Goal: Transaction & Acquisition: Purchase product/service

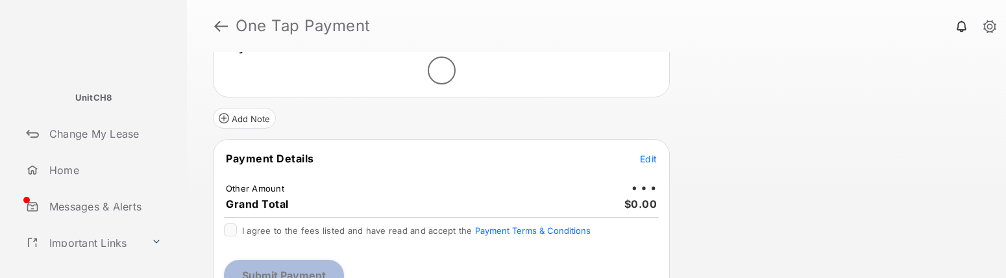
scroll to position [71, 0]
click at [232, 237] on div "I agree to the fees listed and have read and accept the Payment Terms & Conditi…" at bounding box center [441, 232] width 435 height 16
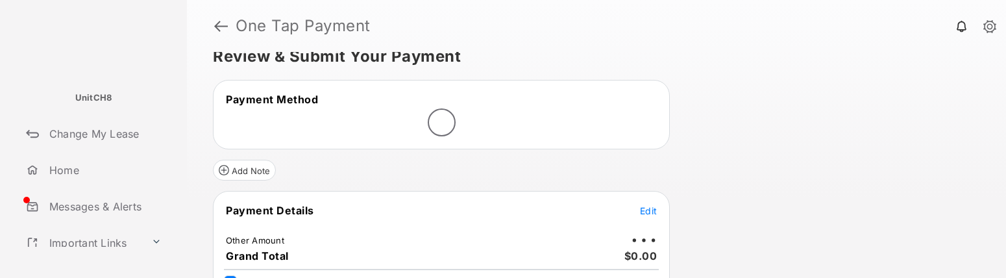
scroll to position [19, 0]
click at [257, 103] on span "Payment Method" at bounding box center [272, 99] width 92 height 13
click at [255, 178] on button "Add Note" at bounding box center [244, 170] width 63 height 21
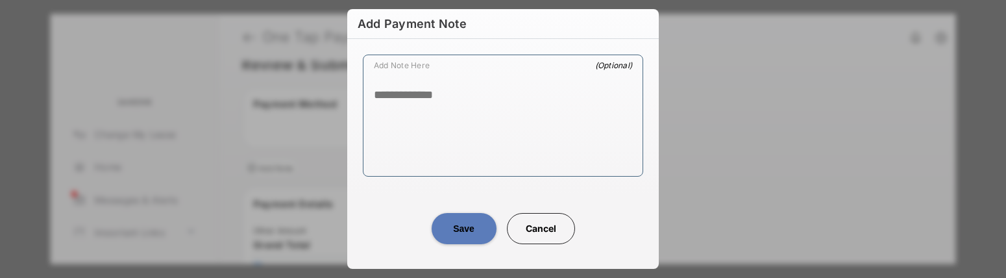
click at [535, 227] on button "Cancel" at bounding box center [541, 228] width 68 height 31
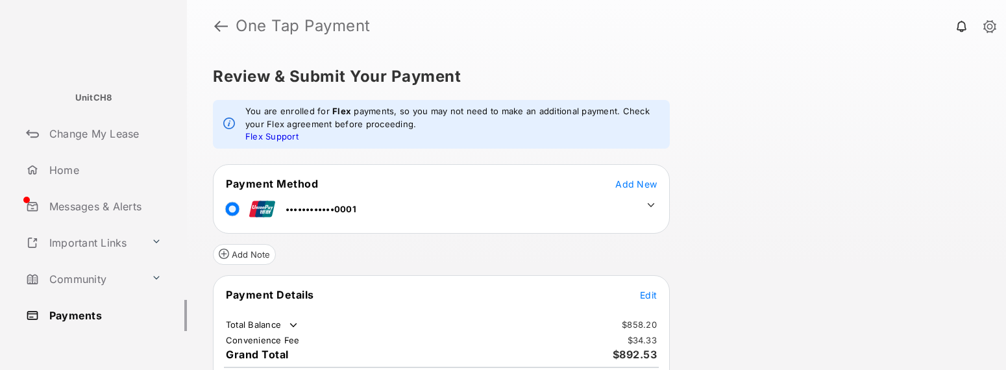
click at [649, 296] on span "Edit" at bounding box center [648, 294] width 17 height 11
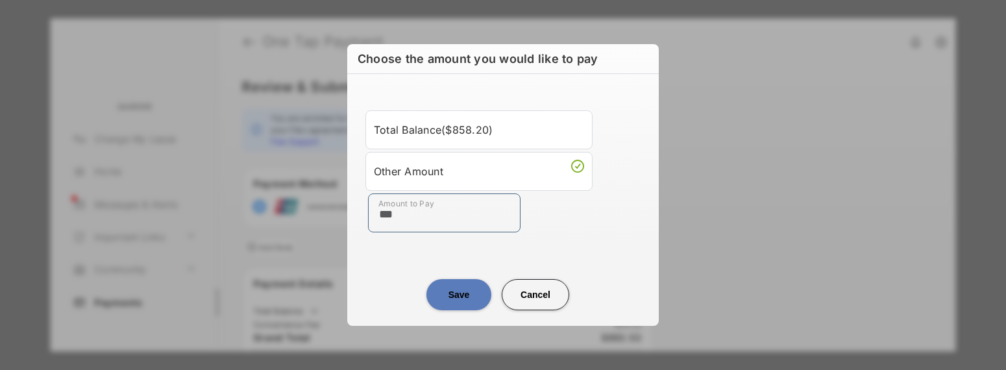
type input "***"
click at [459, 294] on button "Save" at bounding box center [458, 294] width 65 height 31
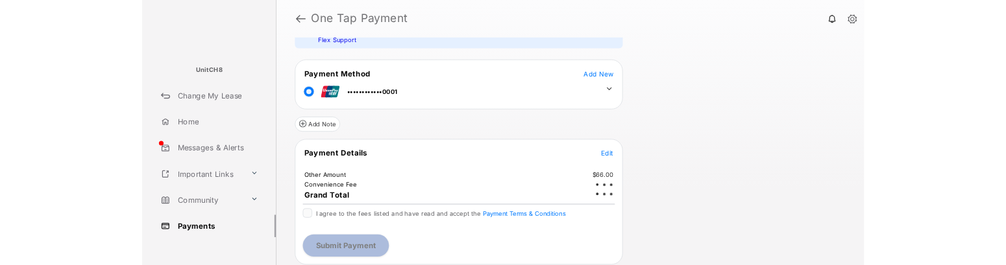
scroll to position [80, 0]
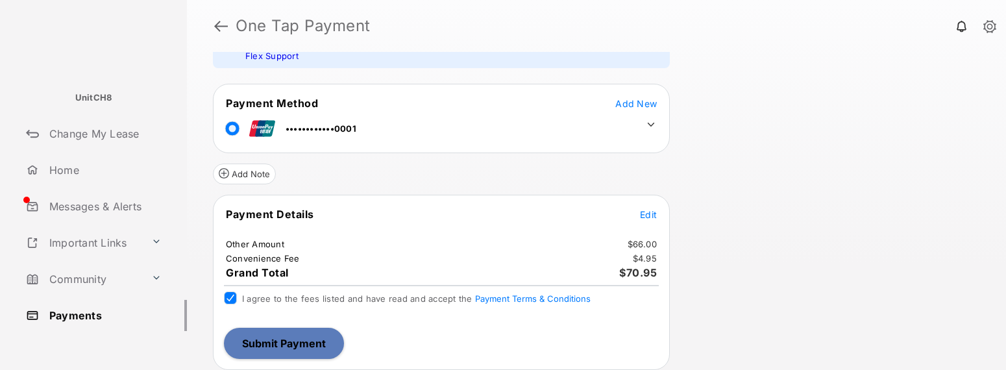
click at [295, 344] on button "Submit Payment" at bounding box center [284, 343] width 120 height 31
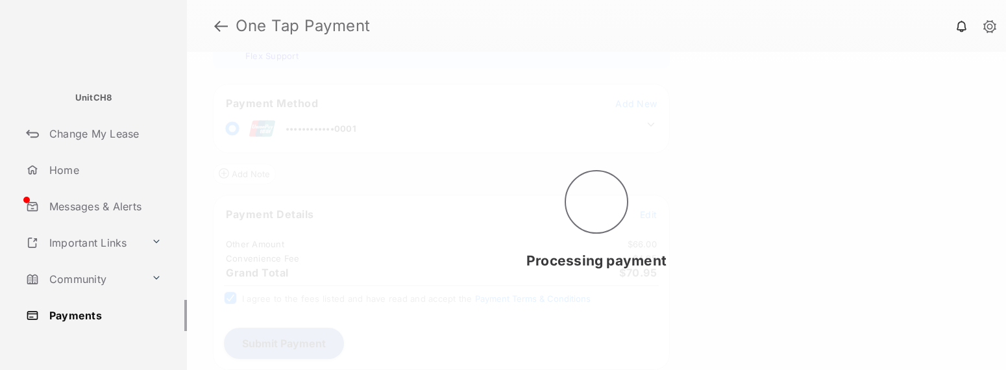
click at [891, 368] on div "Processing payment" at bounding box center [596, 211] width 819 height 318
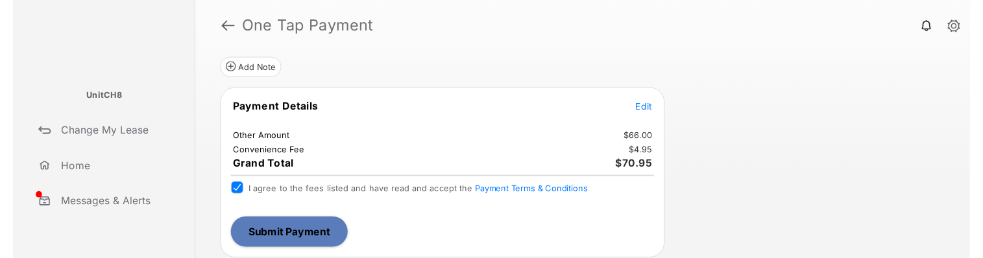
scroll to position [0, 0]
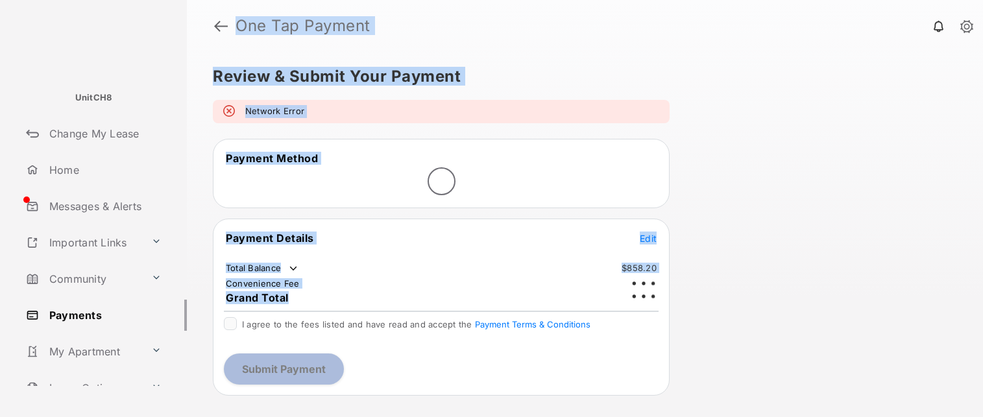
click at [650, 239] on span "Edit" at bounding box center [648, 238] width 17 height 11
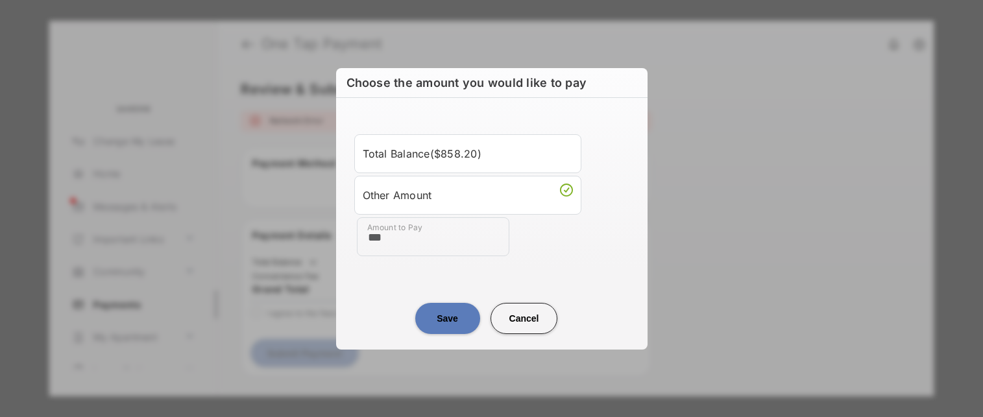
type input "***"
click at [452, 315] on button "Save" at bounding box center [447, 318] width 65 height 31
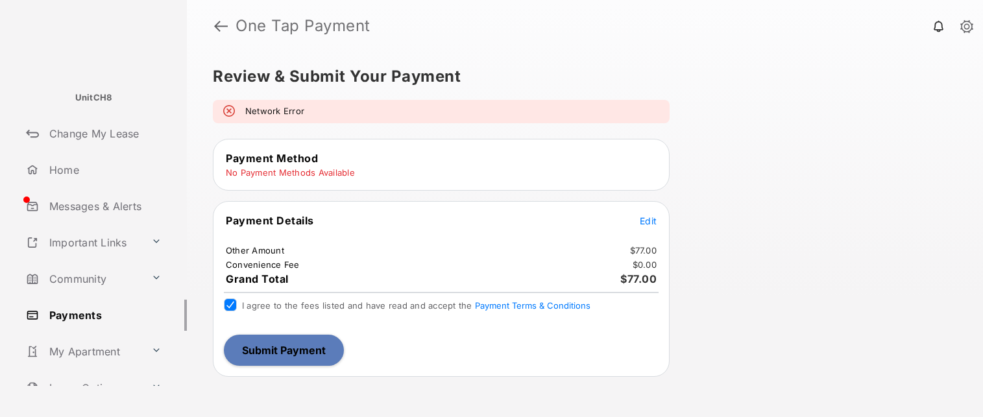
click at [302, 352] on button "Submit Payment" at bounding box center [284, 350] width 120 height 31
click at [315, 175] on td "No Payment Methods Available" at bounding box center [290, 173] width 130 height 12
click at [219, 23] on link at bounding box center [221, 25] width 14 height 31
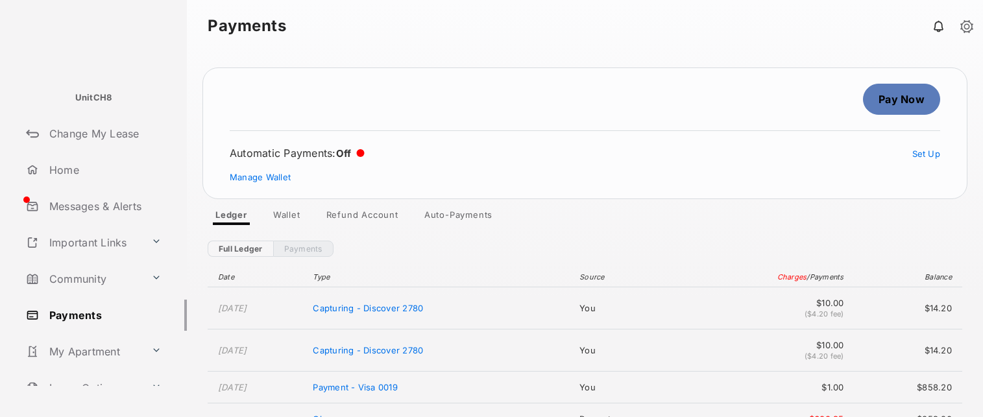
click at [908, 103] on link "Pay Now" at bounding box center [901, 99] width 77 height 31
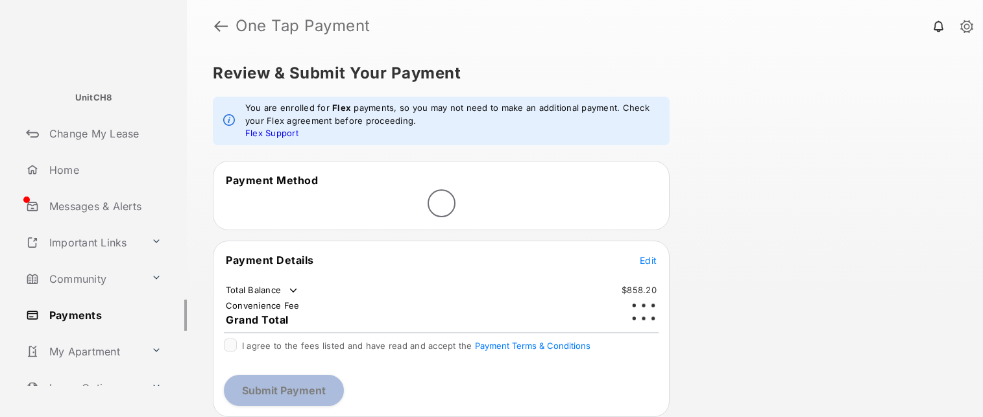
scroll to position [4, 0]
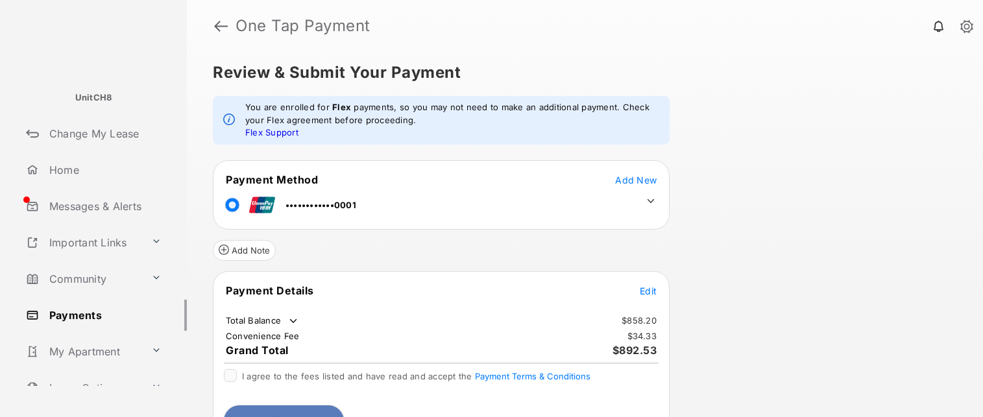
click at [651, 288] on span "Edit" at bounding box center [648, 290] width 17 height 11
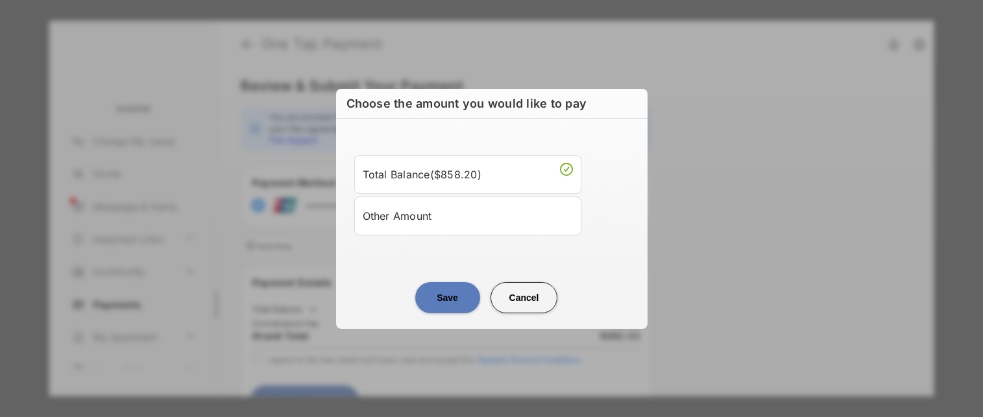
click at [479, 226] on li "Other Amount" at bounding box center [467, 216] width 227 height 39
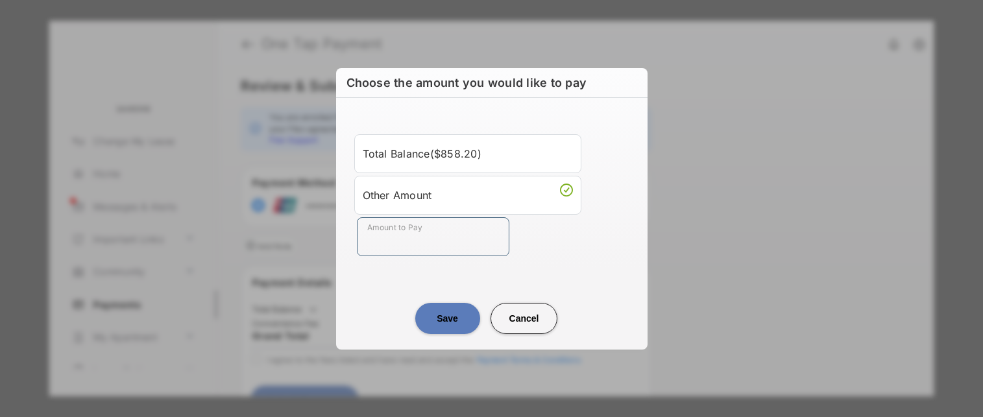
click at [479, 223] on input "Amount to Pay" at bounding box center [433, 236] width 152 height 39
type input "***"
click at [446, 323] on button "Save" at bounding box center [447, 318] width 65 height 31
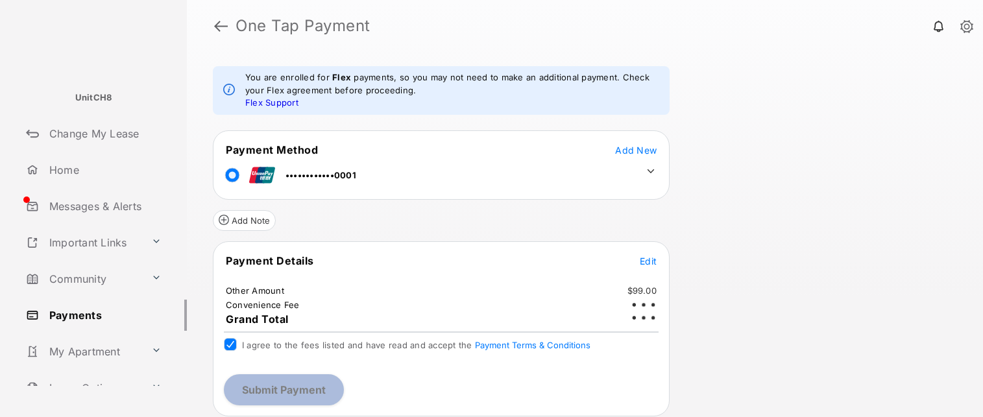
scroll to position [33, 0]
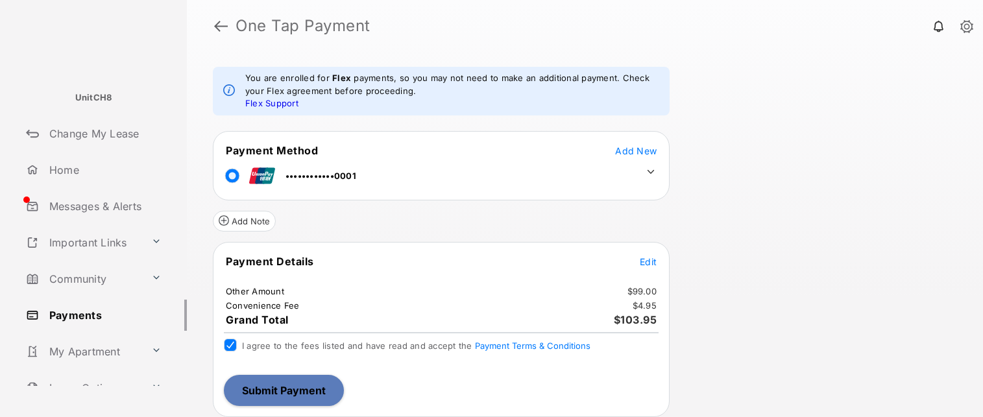
click at [294, 387] on button "Submit Payment" at bounding box center [284, 390] width 120 height 31
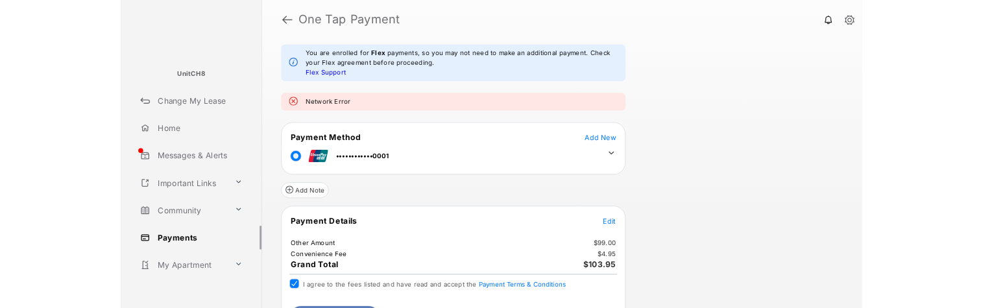
scroll to position [81, 0]
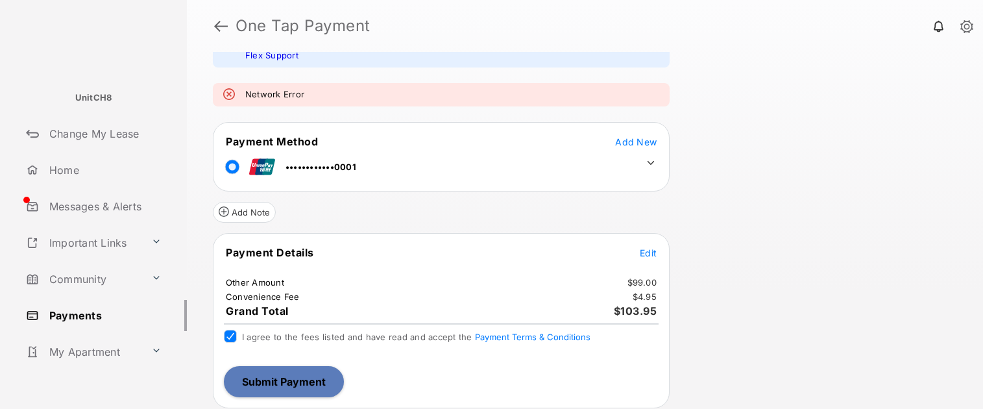
click at [283, 381] on button "Submit Payment" at bounding box center [284, 381] width 120 height 31
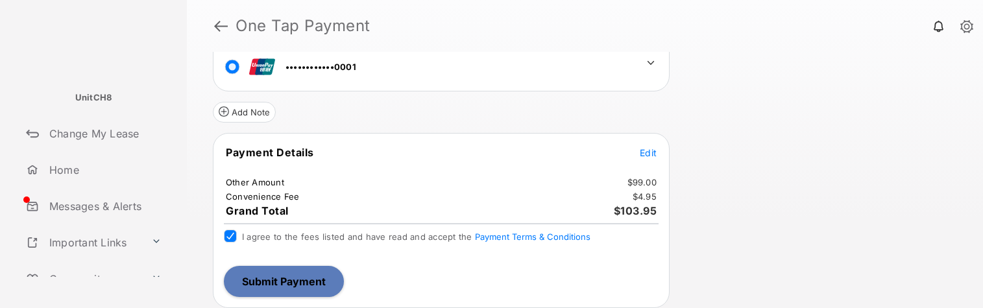
scroll to position [182, 0]
click at [252, 281] on button "Submit Payment" at bounding box center [284, 280] width 120 height 31
click at [272, 284] on button "Submit Payment" at bounding box center [284, 280] width 120 height 31
click at [649, 62] on icon at bounding box center [650, 62] width 7 height 4
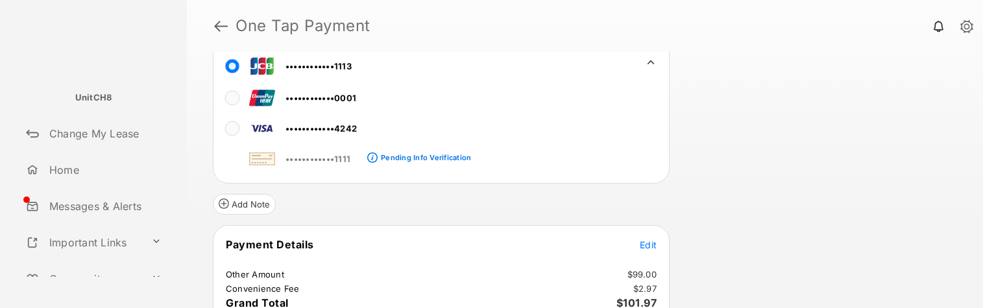
click at [850, 123] on div "Review & Submit Your Payment You are enrolled for Flex payments, so you may not…" at bounding box center [585, 180] width 796 height 256
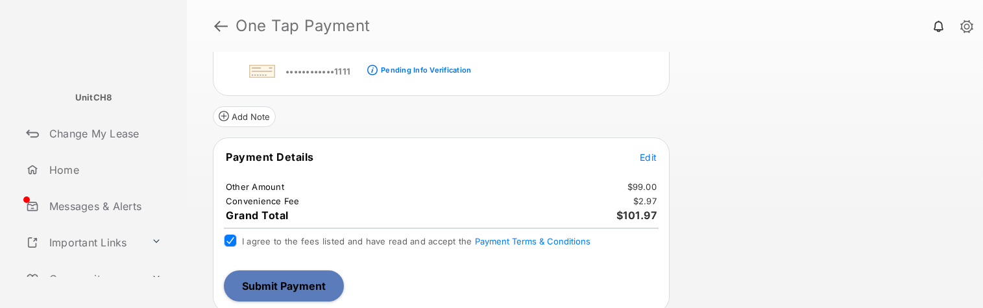
scroll to position [274, 0]
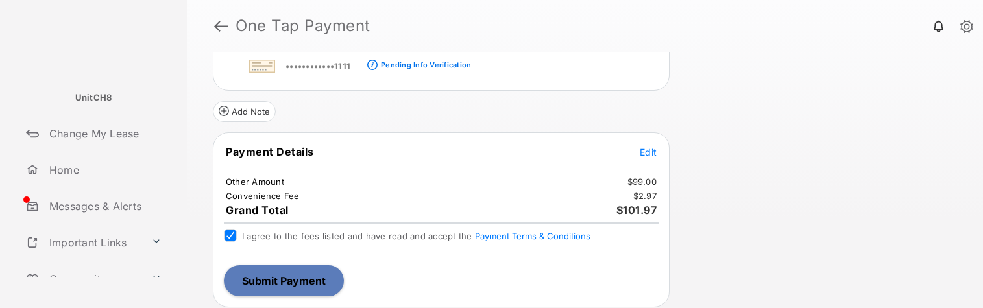
click at [804, 200] on div "Review & Submit Your Payment You are enrolled for Flex payments, so you may not…" at bounding box center [585, 180] width 796 height 256
click at [278, 274] on button "Submit Payment" at bounding box center [284, 280] width 120 height 31
click at [274, 283] on button "Submit Payment" at bounding box center [284, 280] width 120 height 31
click at [286, 275] on button "Submit Payment" at bounding box center [284, 280] width 120 height 31
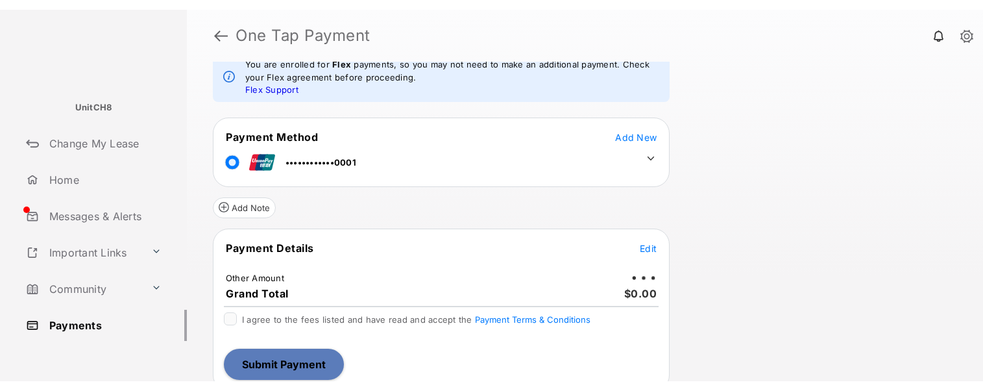
scroll to position [67, 0]
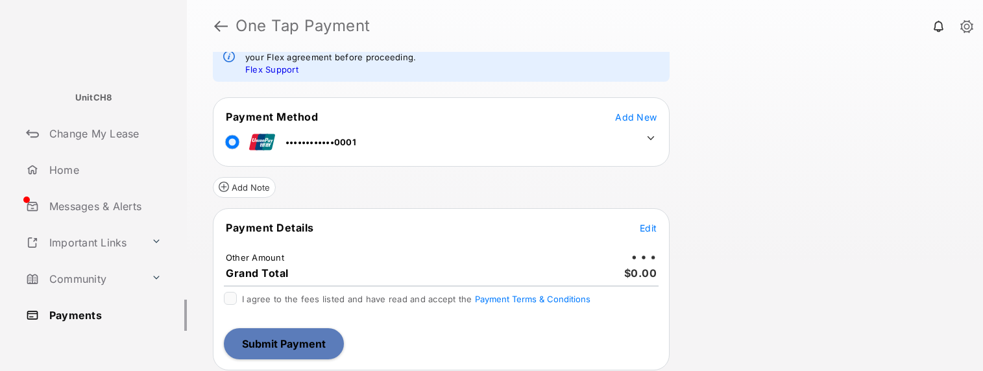
click at [649, 223] on span "Edit" at bounding box center [648, 228] width 17 height 11
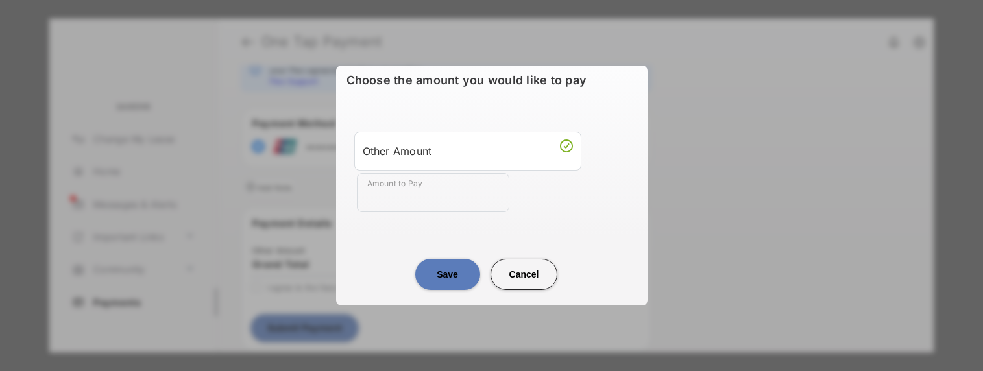
type input "**"
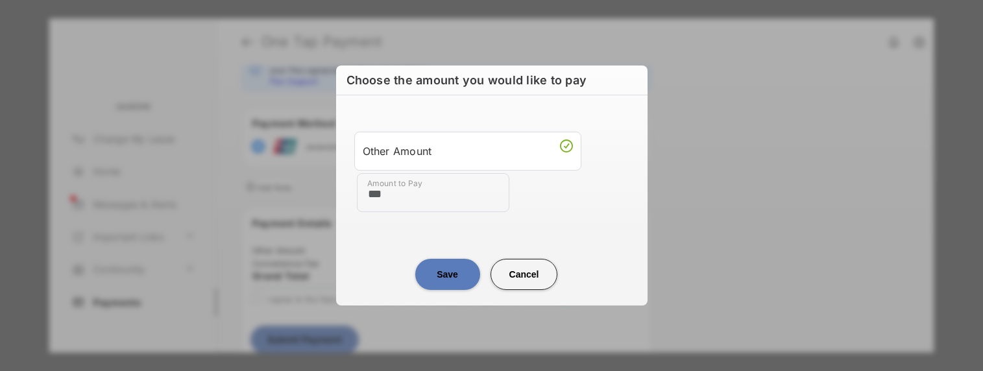
type input "***"
click at [453, 271] on button "Save" at bounding box center [447, 274] width 65 height 31
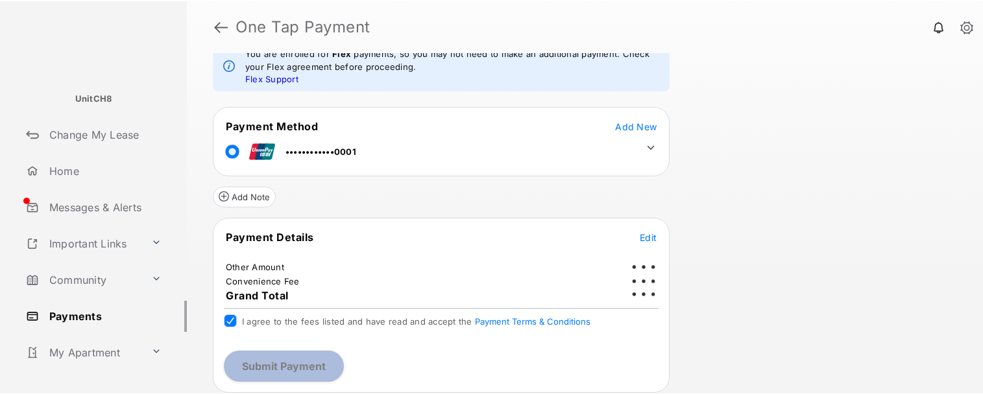
scroll to position [56, 0]
click at [771, 290] on div "Review & Submit Your Payment You are enrolled for Flex payments, so you may not…" at bounding box center [585, 223] width 796 height 343
click at [653, 150] on icon at bounding box center [651, 149] width 12 height 12
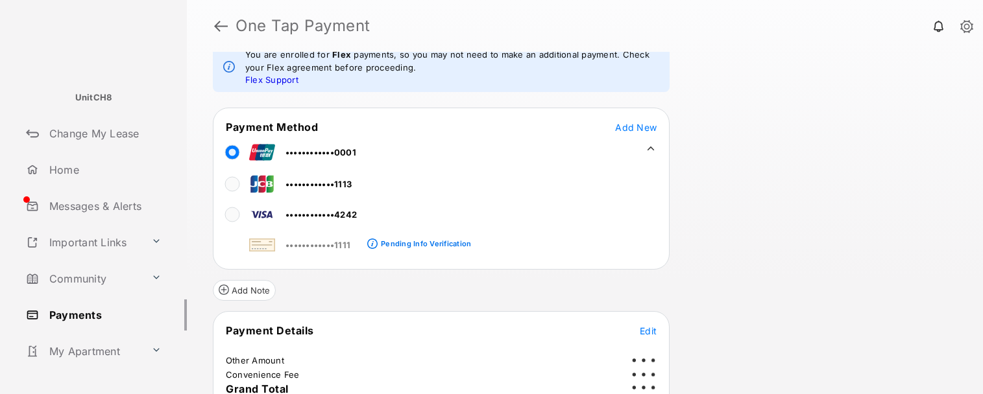
click at [790, 209] on div "Review & Submit Your Payment You are enrolled for Flex payments, so you may not…" at bounding box center [585, 223] width 796 height 343
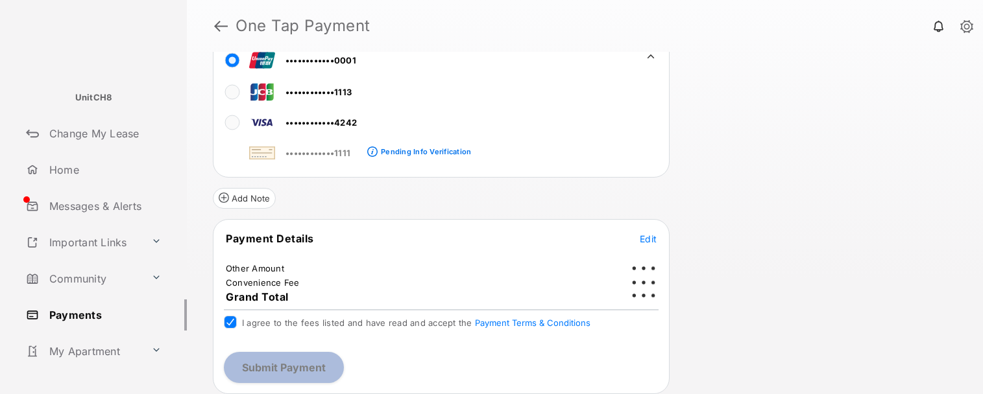
scroll to position [149, 0]
click at [309, 292] on tr "Grand Total" at bounding box center [441, 296] width 453 height 14
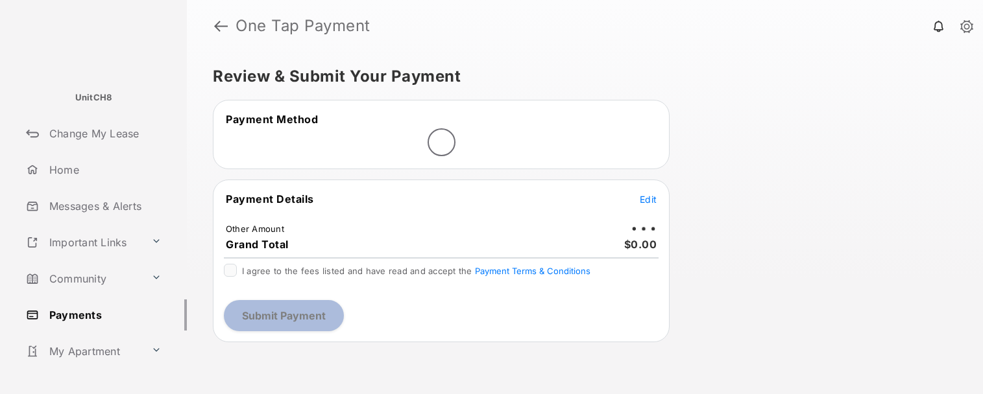
click at [856, 347] on div "Review & Submit Your Payment Payment Method Payment Details Edit Other Amount G…" at bounding box center [585, 223] width 796 height 343
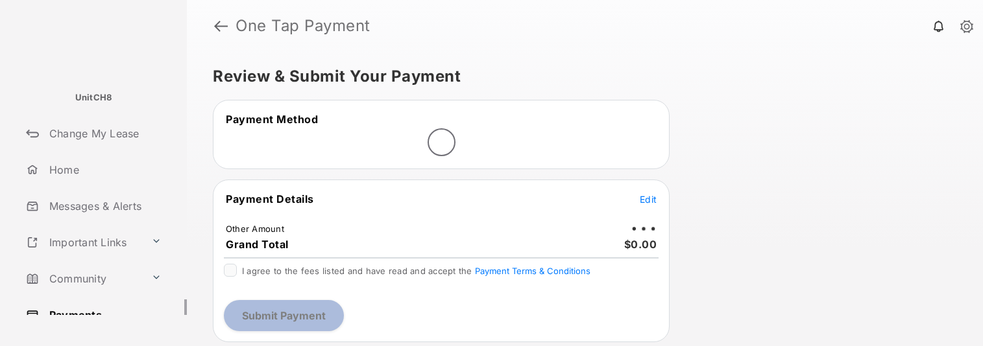
click at [533, 209] on tr "Payment Details Edit" at bounding box center [441, 207] width 453 height 30
